Goal: Information Seeking & Learning: Learn about a topic

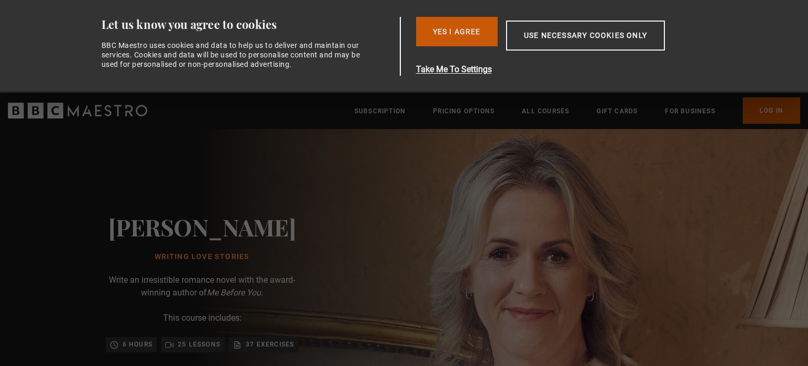
click at [444, 32] on button "Yes I Agree" at bounding box center [457, 31] width 82 height 29
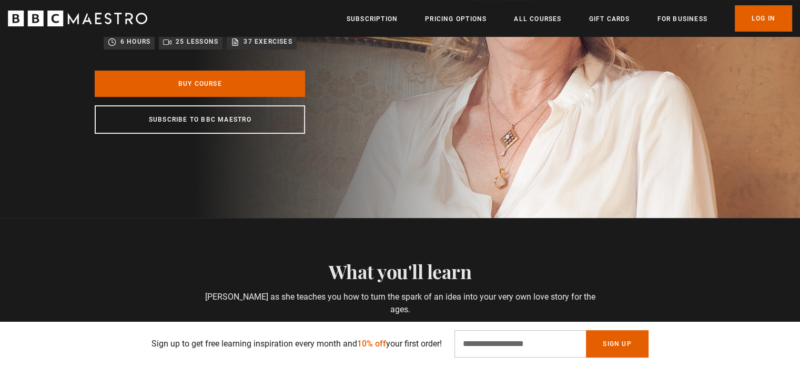
scroll to position [231, 0]
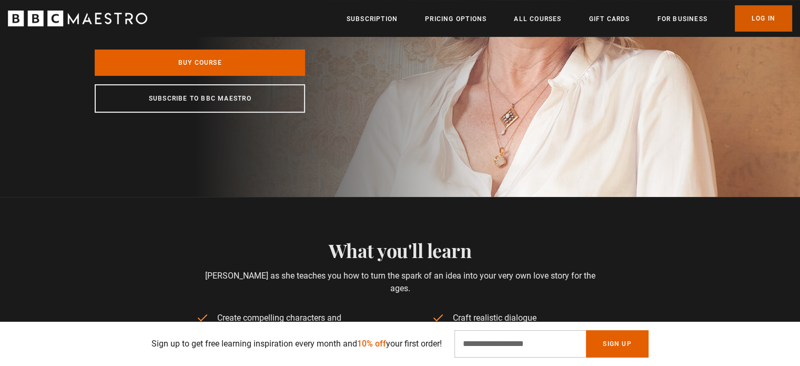
click at [776, 21] on link "Log In" at bounding box center [763, 18] width 57 height 26
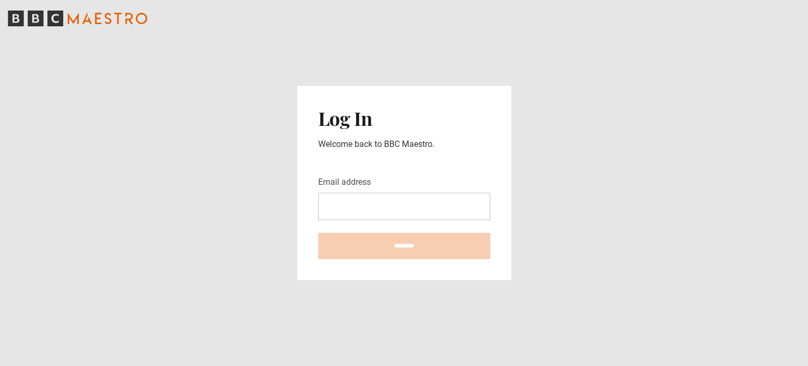
type input "**********"
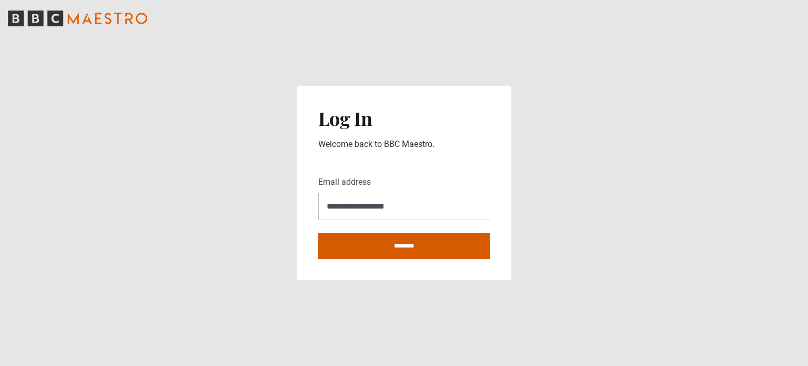
click at [427, 242] on input "********" at bounding box center [404, 245] width 172 height 26
type input "**********"
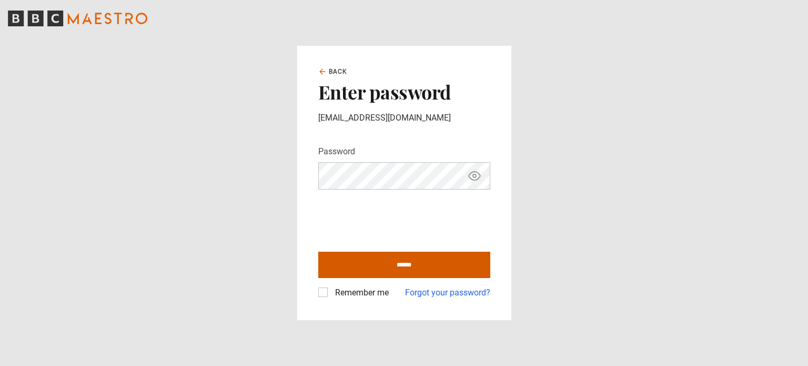
click at [381, 261] on input "******" at bounding box center [404, 264] width 172 height 26
type input "**********"
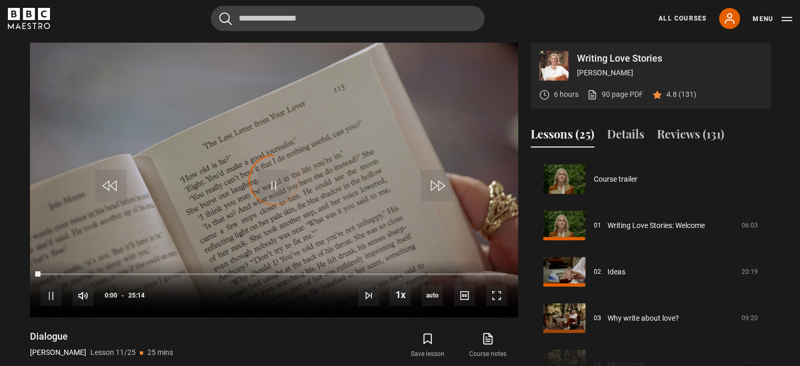
scroll to position [463, 0]
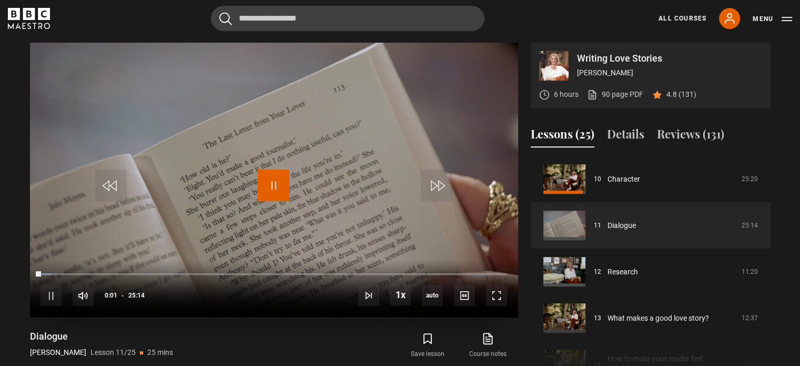
click at [268, 182] on span "Video Player" at bounding box center [274, 185] width 32 height 32
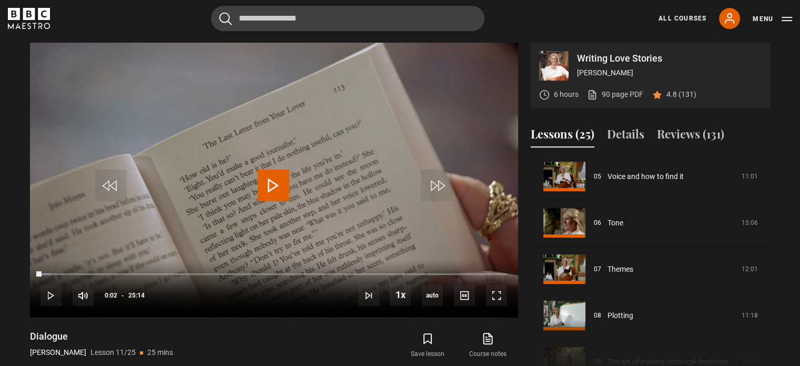
scroll to position [239, 0]
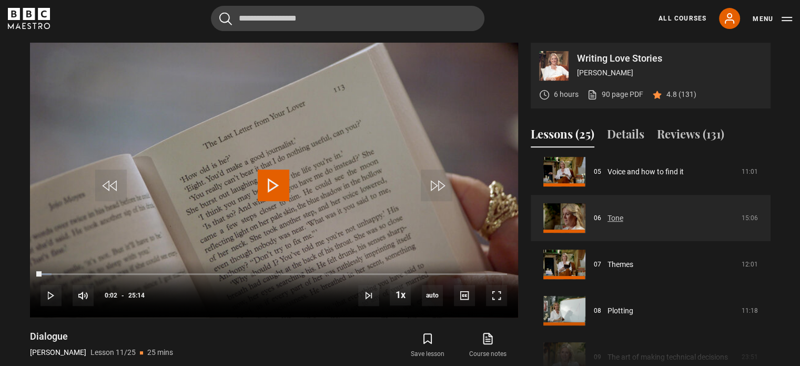
click at [618, 218] on link "Tone" at bounding box center [616, 218] width 16 height 11
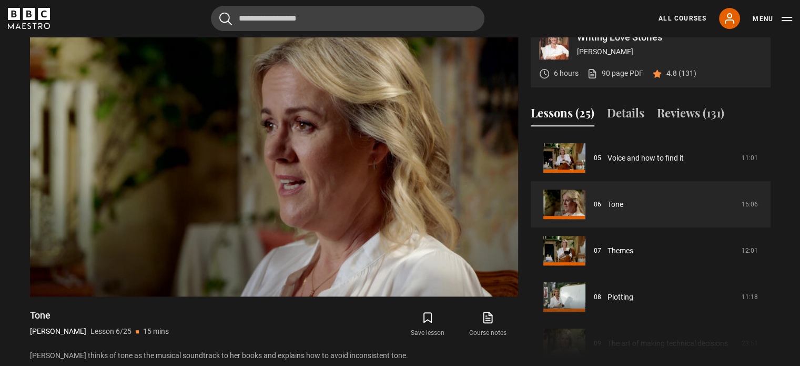
scroll to position [457, 0]
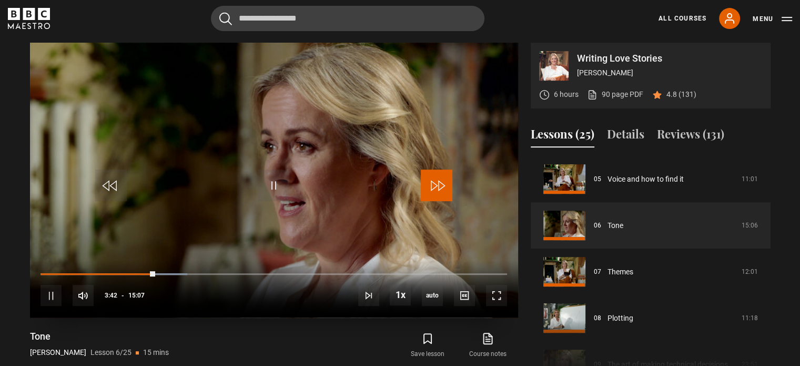
click at [444, 183] on span "Video Player" at bounding box center [437, 185] width 32 height 32
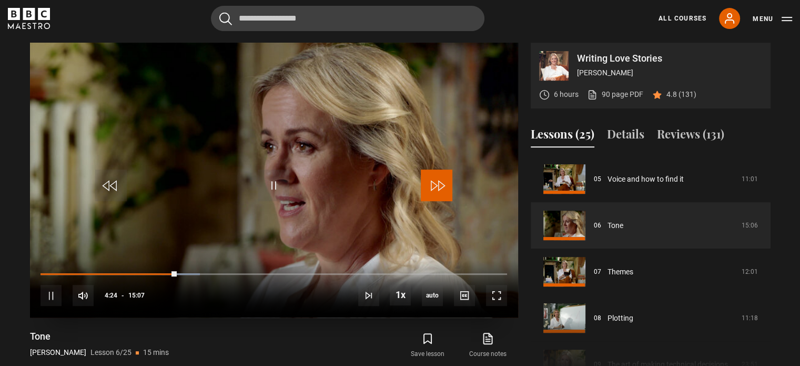
click at [444, 183] on span "Video Player" at bounding box center [437, 185] width 32 height 32
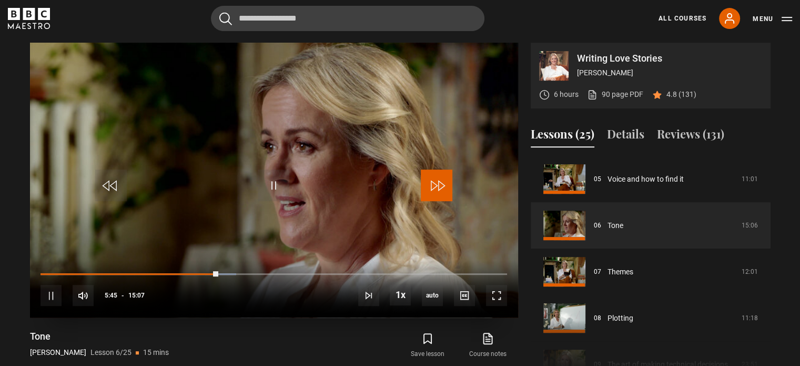
click at [444, 183] on span "Video Player" at bounding box center [437, 185] width 32 height 32
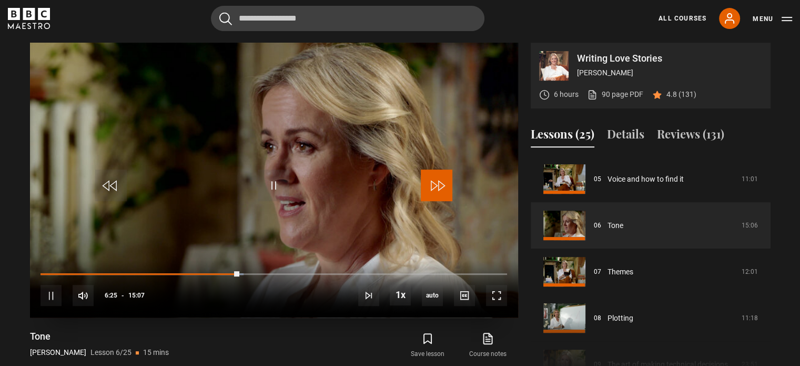
click at [444, 183] on span "Video Player" at bounding box center [437, 185] width 32 height 32
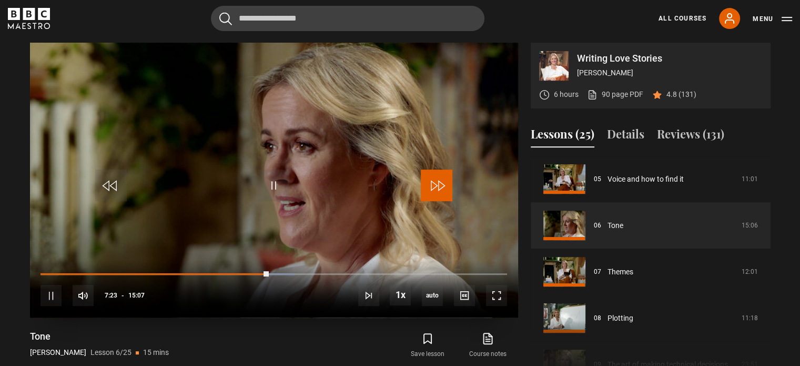
click at [444, 183] on span "Video Player" at bounding box center [437, 185] width 32 height 32
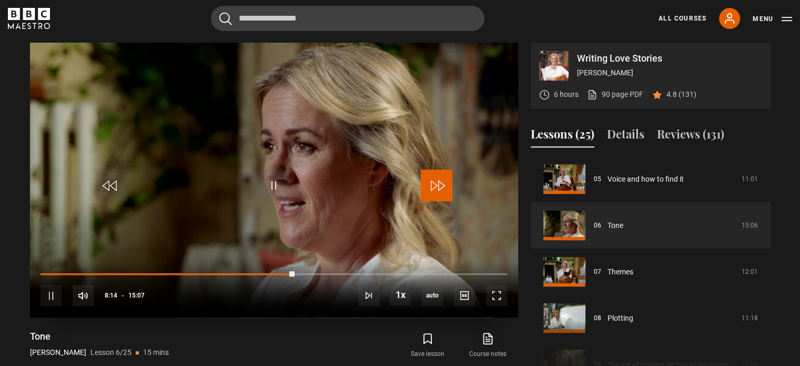
click at [444, 183] on span "Video Player" at bounding box center [437, 185] width 32 height 32
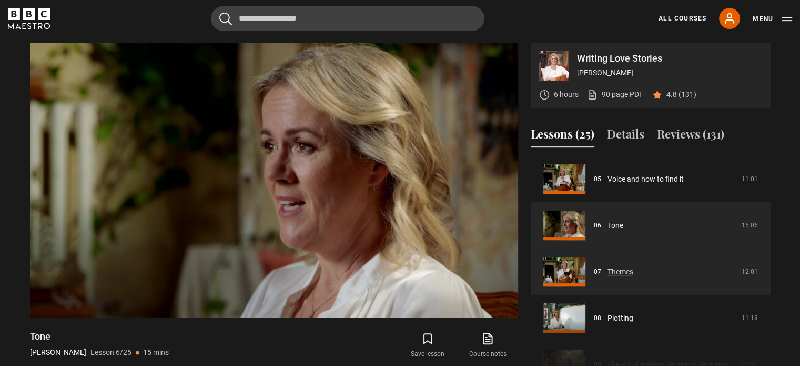
click at [622, 271] on link "Themes" at bounding box center [621, 271] width 26 height 11
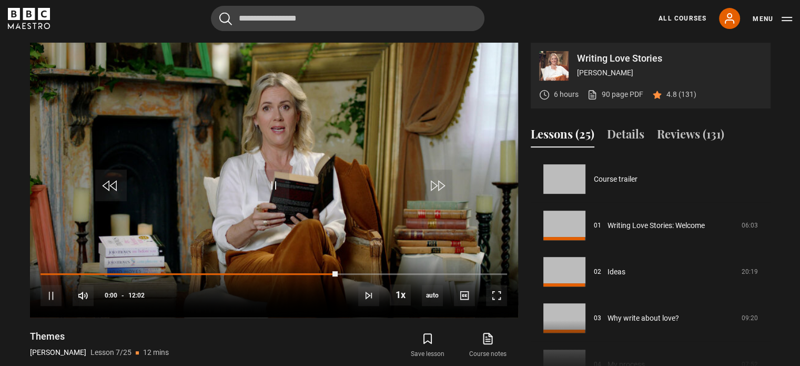
scroll to position [278, 0]
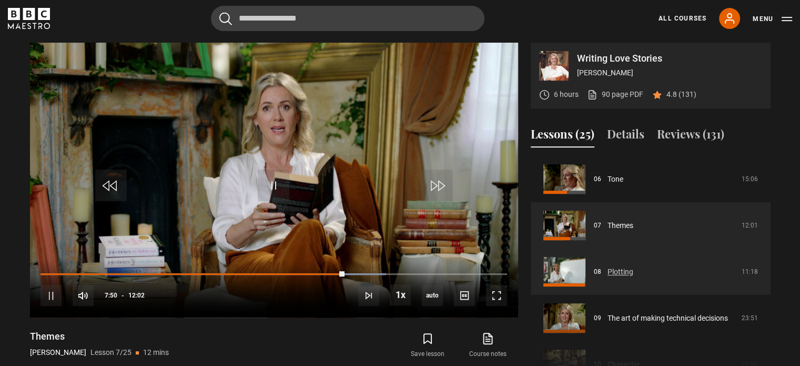
click at [608, 270] on link "Plotting" at bounding box center [621, 271] width 26 height 11
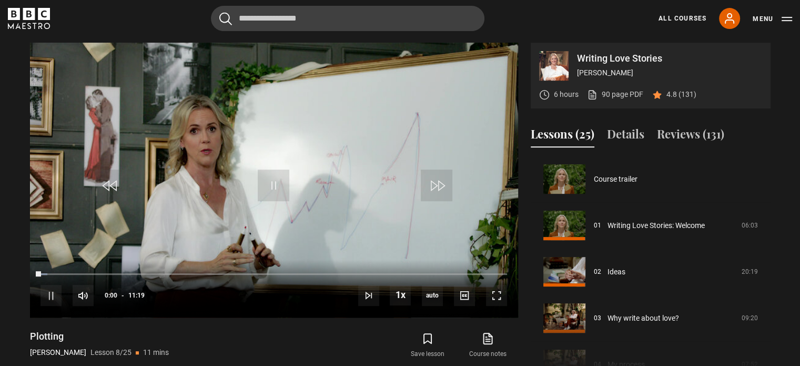
scroll to position [324, 0]
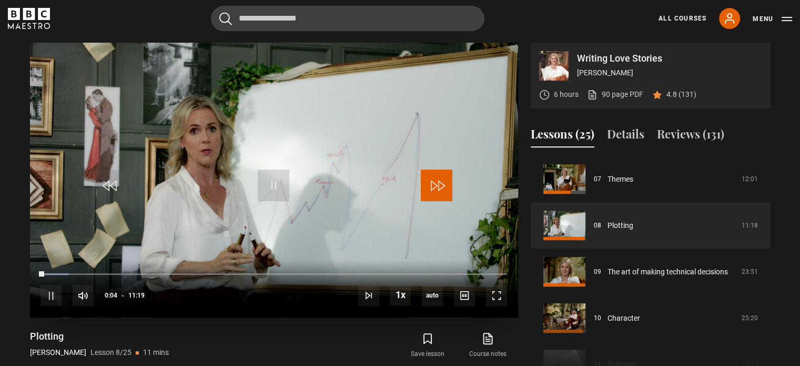
click at [437, 183] on span "Video Player" at bounding box center [437, 185] width 32 height 32
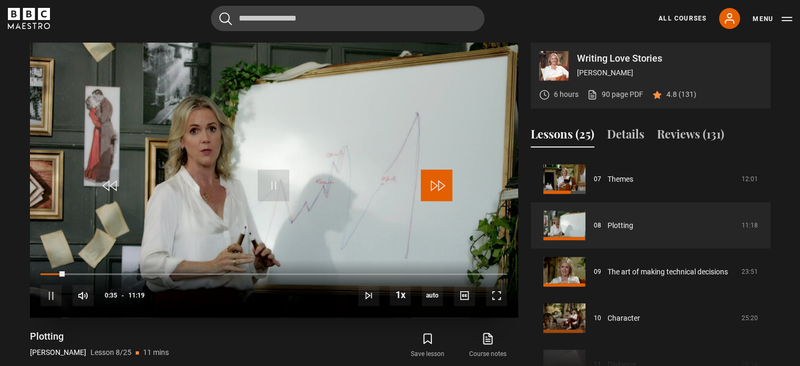
click at [437, 183] on span "Video Player" at bounding box center [437, 185] width 32 height 32
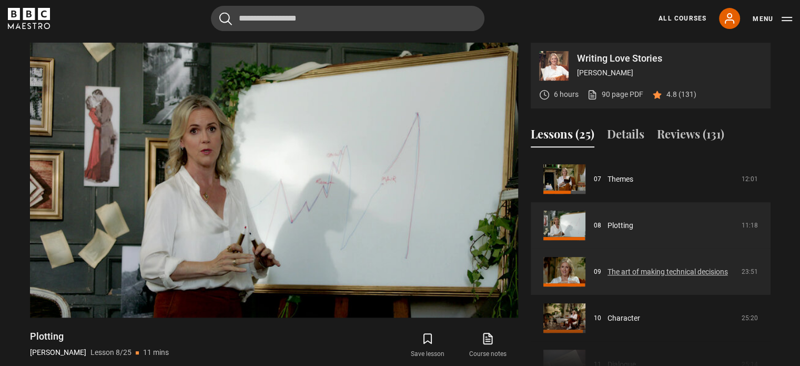
click at [665, 277] on link "The art of making technical decisions" at bounding box center [668, 271] width 120 height 11
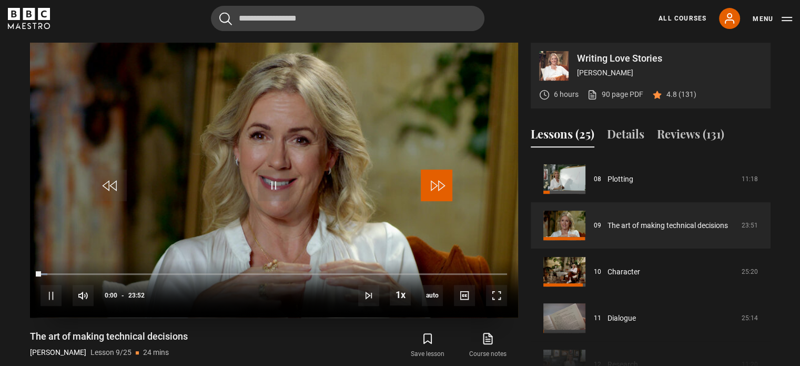
click at [433, 174] on span "Video Player" at bounding box center [437, 185] width 32 height 32
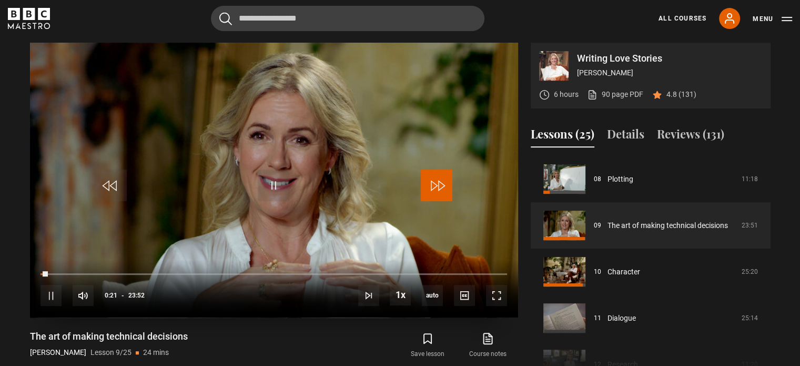
click at [433, 174] on span "Video Player" at bounding box center [437, 185] width 32 height 32
click at [436, 191] on span "Video Player" at bounding box center [437, 185] width 32 height 32
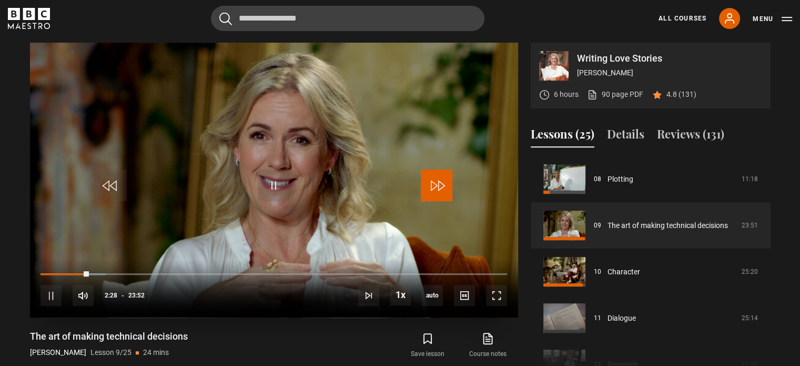
click at [436, 191] on span "Video Player" at bounding box center [437, 185] width 32 height 32
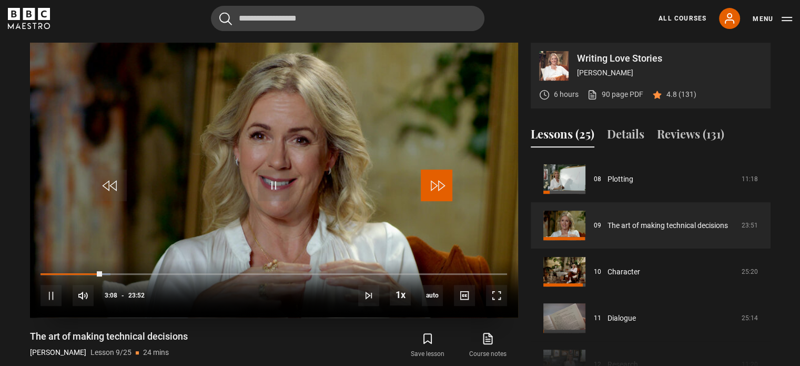
click at [436, 191] on span "Video Player" at bounding box center [437, 185] width 32 height 32
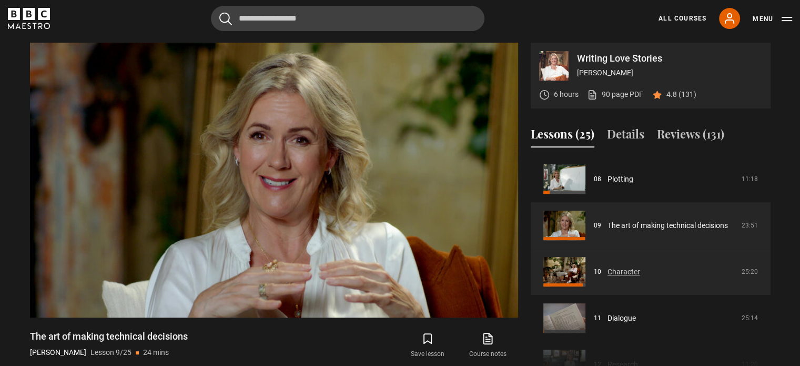
click at [623, 274] on link "Character" at bounding box center [624, 271] width 33 height 11
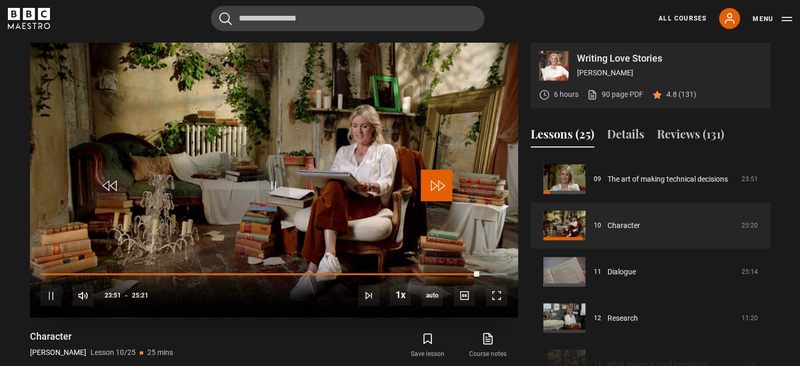
click at [433, 185] on span "Video Player" at bounding box center [437, 185] width 32 height 32
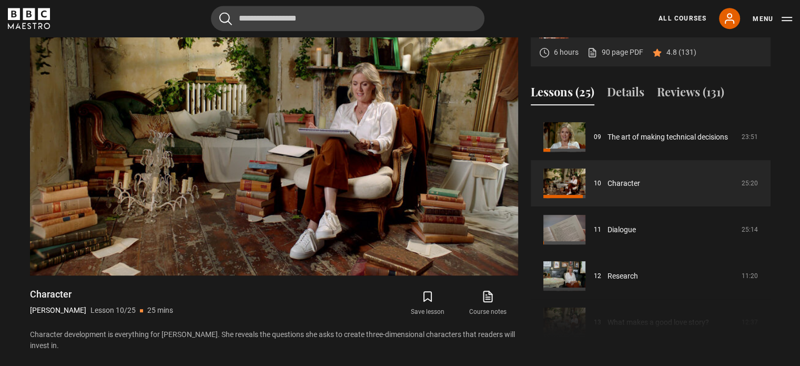
scroll to position [520, 0]
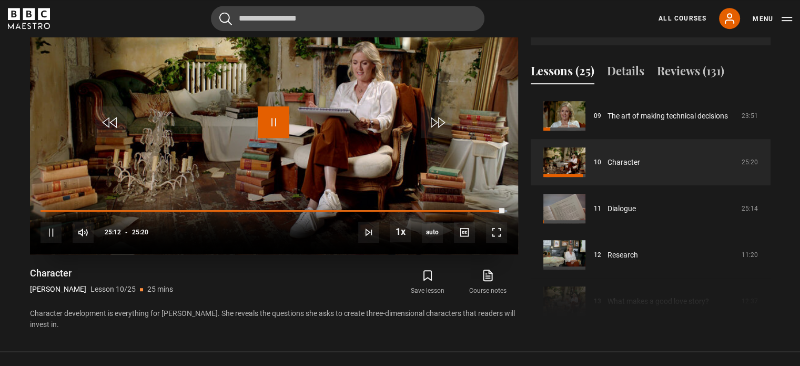
click at [278, 122] on span "Video Player" at bounding box center [274, 122] width 32 height 32
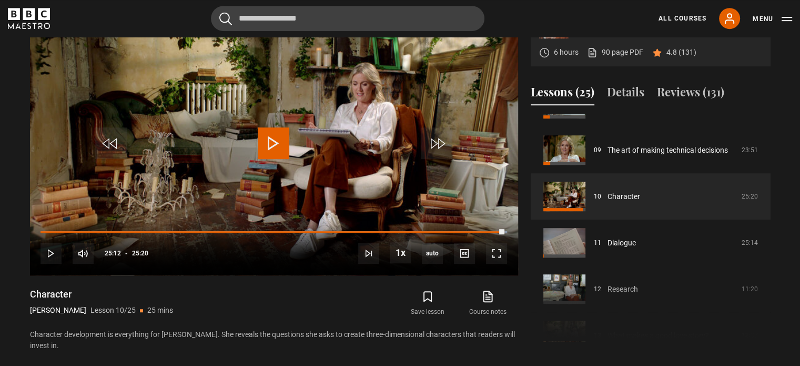
scroll to position [406, 0]
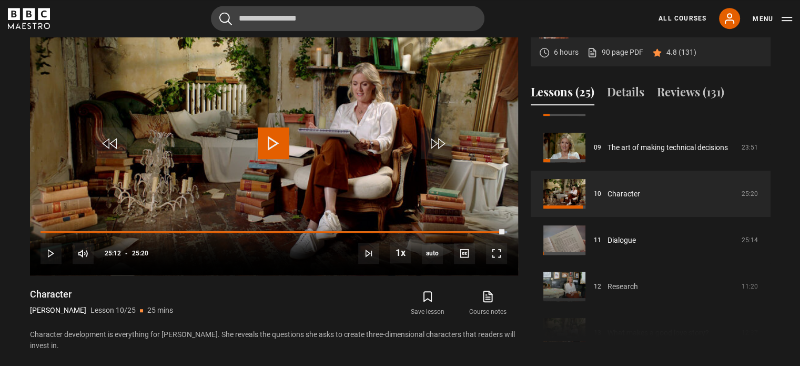
drag, startPoint x: 770, startPoint y: 209, endPoint x: 765, endPoint y: 228, distance: 19.0
click at [765, 228] on div "Course trailer 01 Writing Love Stories: Welcome 06:03 02 Ideas 20:19 03 Why wri…" at bounding box center [651, 227] width 240 height 227
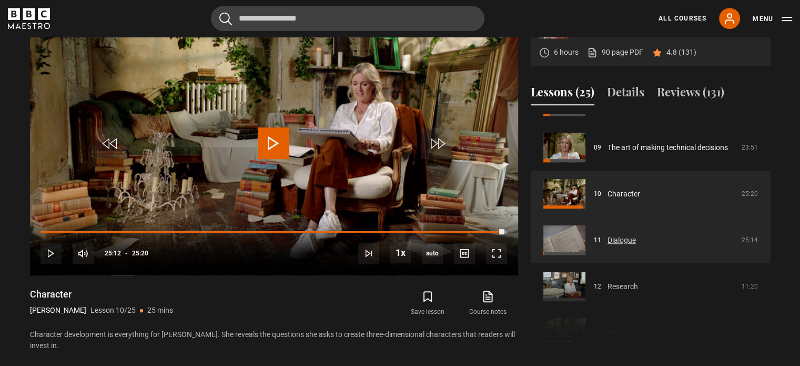
click at [608, 237] on link "Dialogue" at bounding box center [622, 240] width 28 height 11
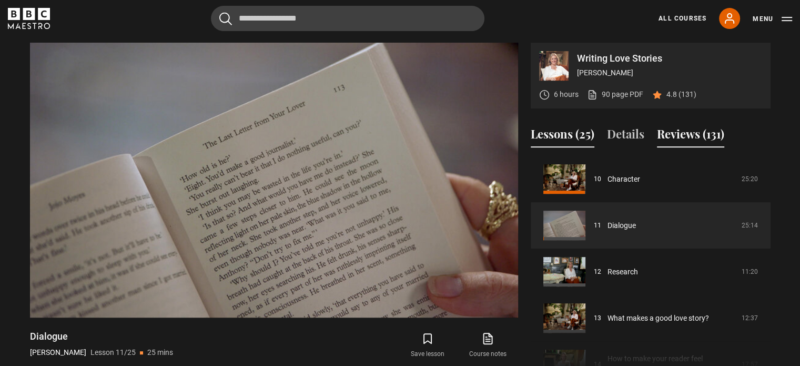
click at [691, 134] on button "Reviews (131)" at bounding box center [690, 136] width 67 height 22
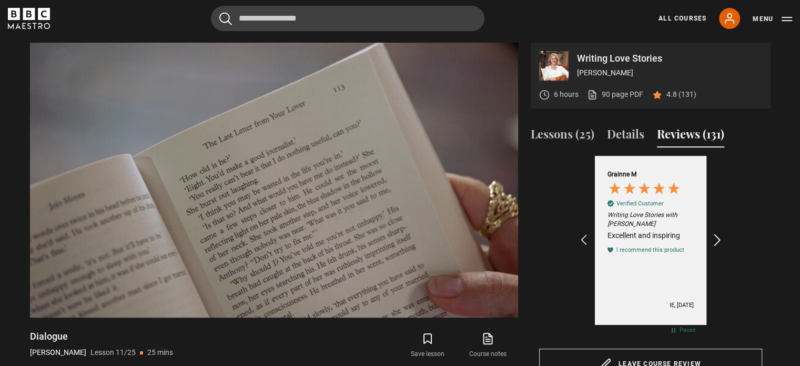
click at [717, 239] on icon "REVIEWS.io Carousel Scroll Right" at bounding box center [717, 240] width 15 height 15
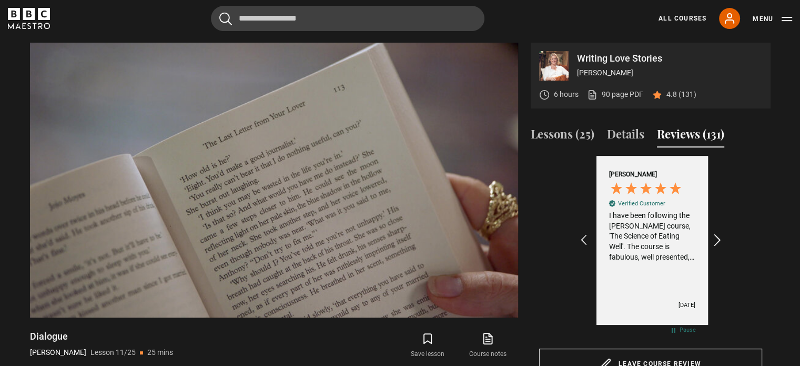
scroll to position [0, 122]
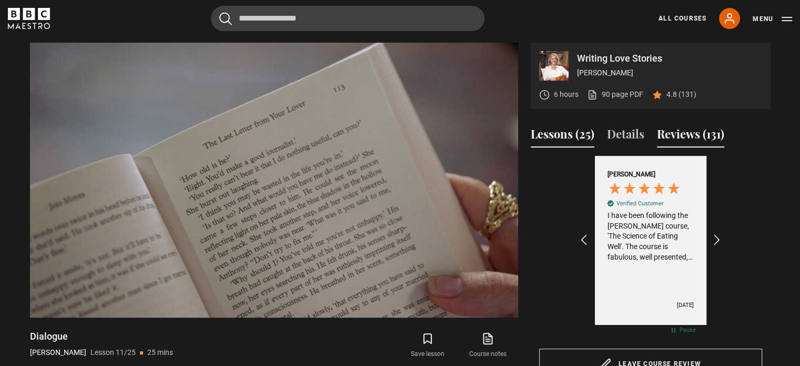
click at [571, 137] on button "Lessons (25)" at bounding box center [563, 136] width 64 height 22
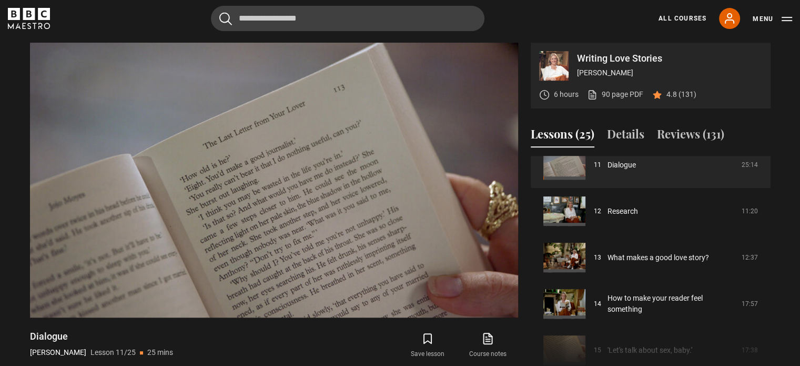
scroll to position [520, 0]
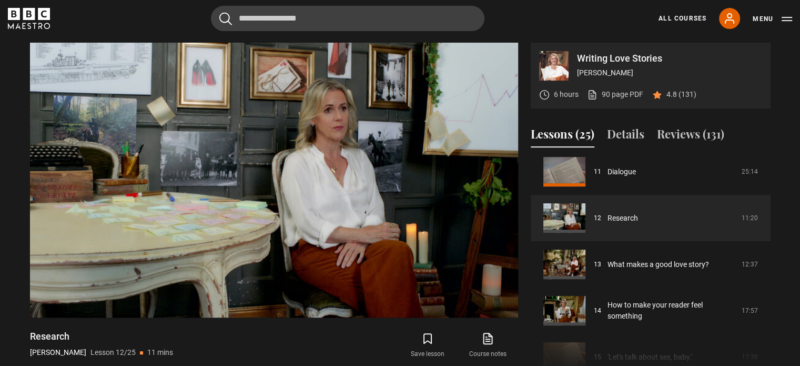
scroll to position [521, 0]
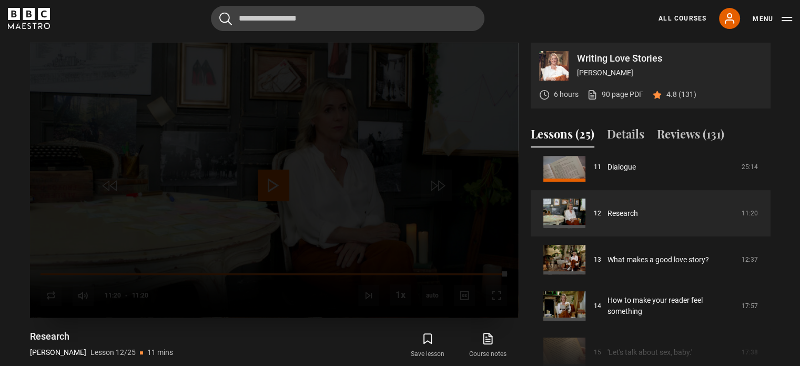
click at [273, 191] on div "Lesson Completed Up next What makes a good love story? Cancel Do you want to sa…" at bounding box center [274, 180] width 488 height 275
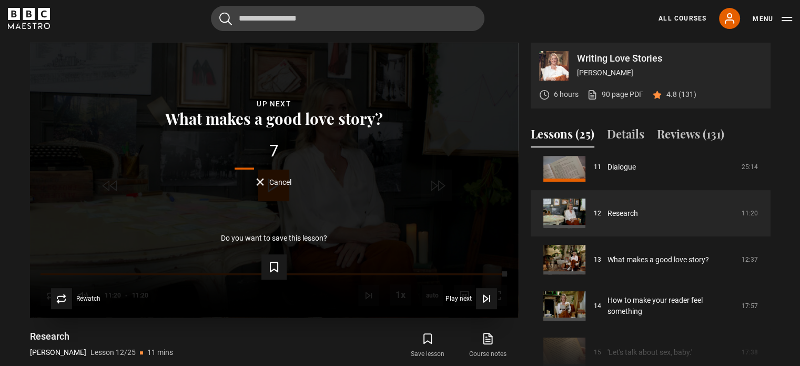
click at [273, 181] on span "Cancel" at bounding box center [280, 181] width 22 height 7
